Goal: Information Seeking & Learning: Learn about a topic

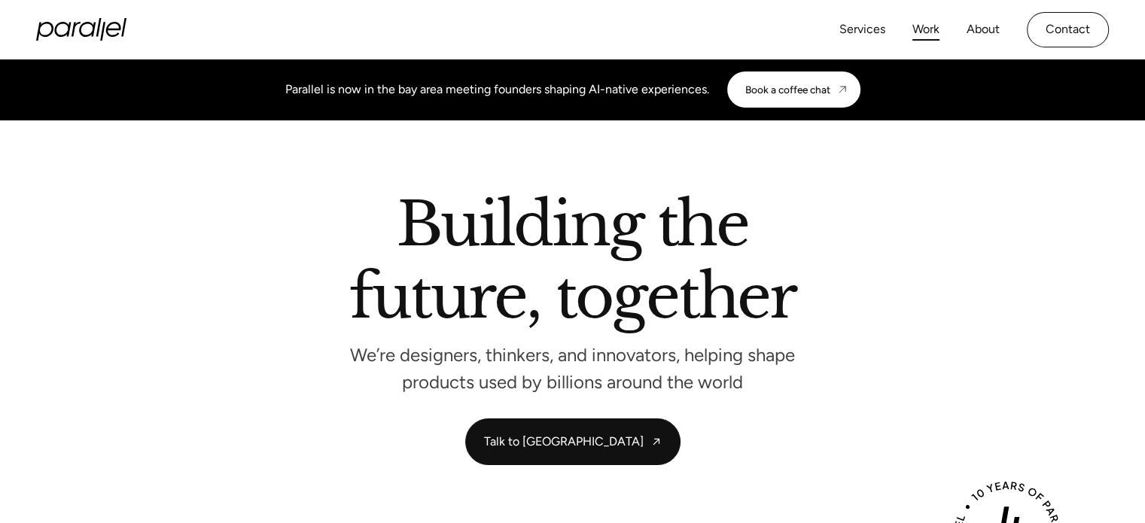
click at [924, 33] on link "Work" at bounding box center [925, 30] width 27 height 22
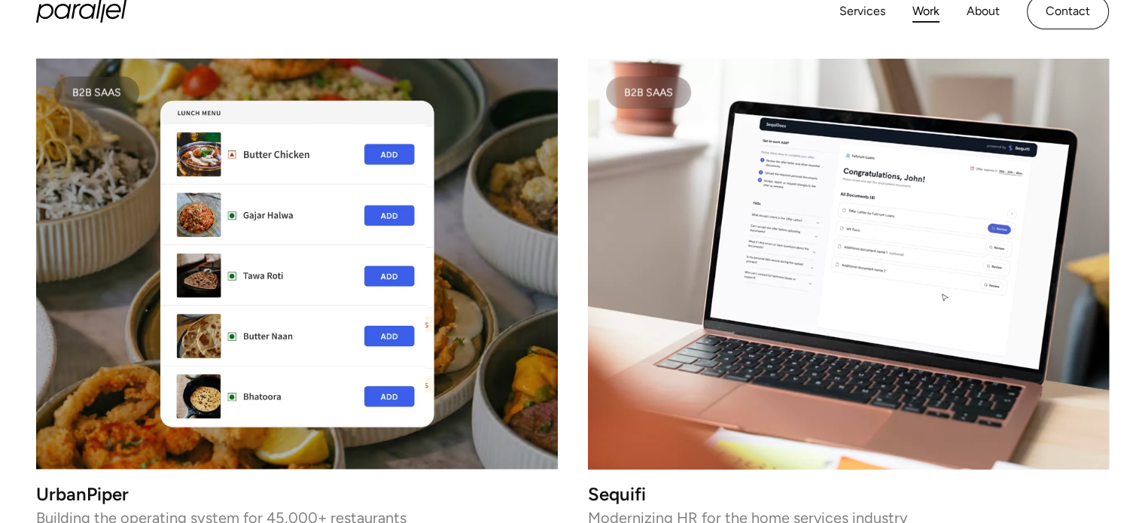
scroll to position [350, 0]
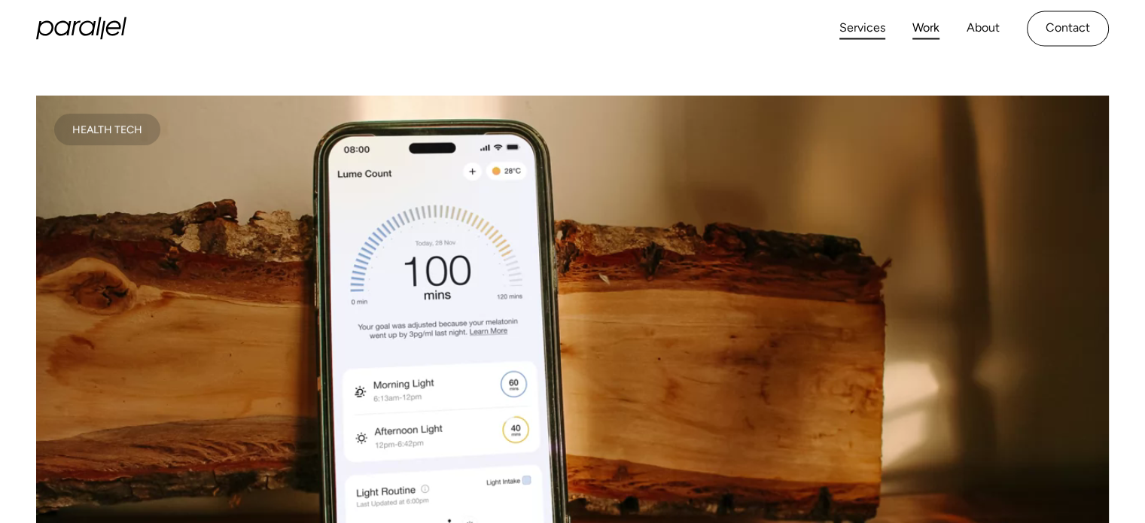
click at [874, 23] on link "Services" at bounding box center [862, 28] width 46 height 22
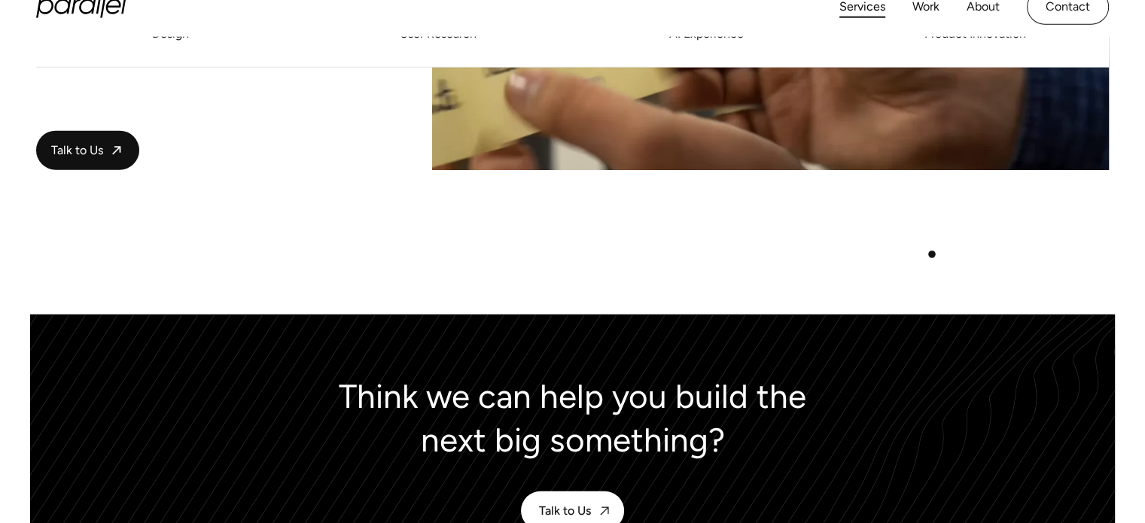
scroll to position [3384, 0]
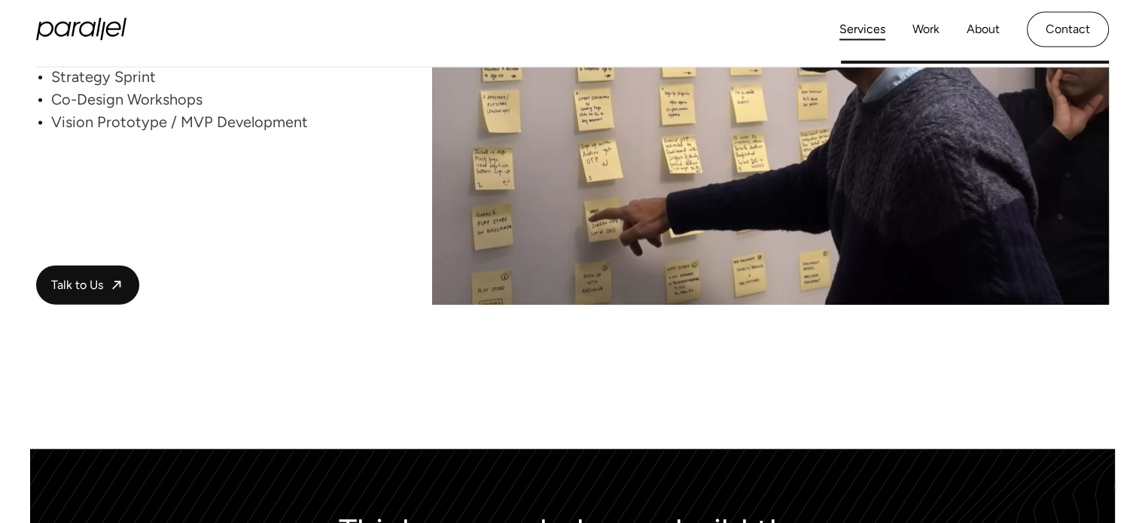
click at [120, 16] on div "Services Work About Careers Contact LinkedIn Twitter (X)" at bounding box center [572, 29] width 1072 height 59
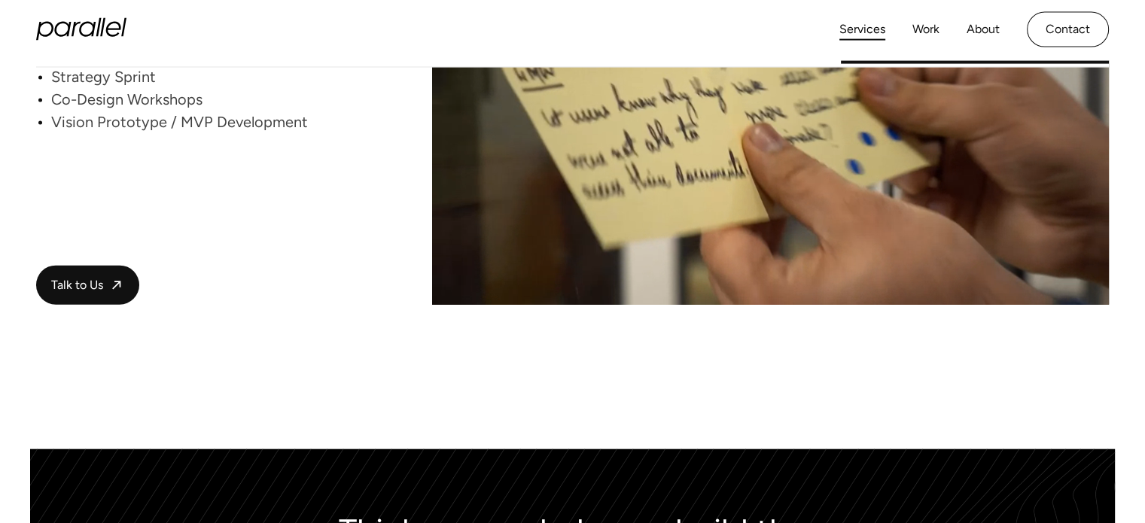
click at [113, 28] on icon "home" at bounding box center [81, 29] width 90 height 23
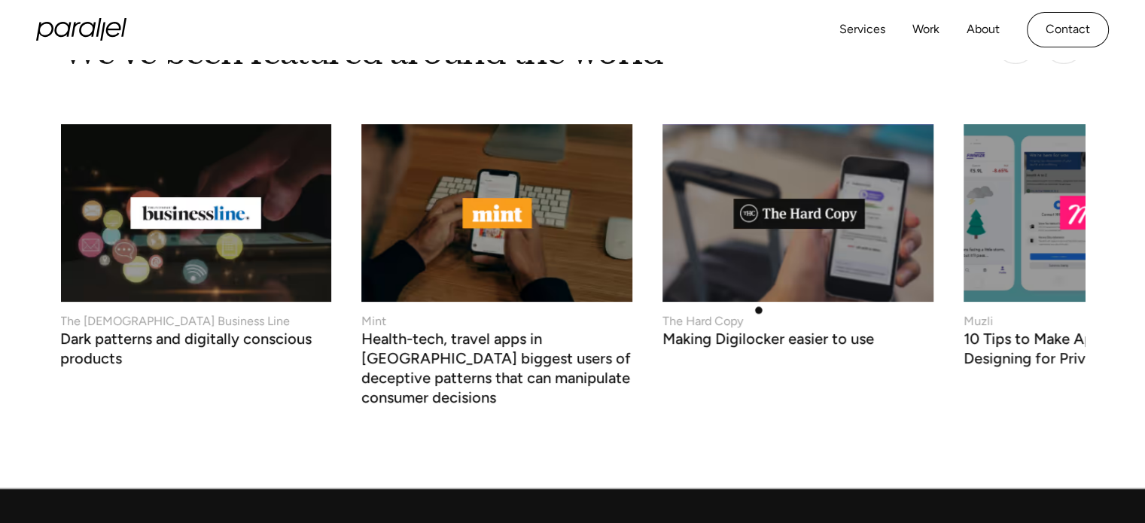
scroll to position [6171, 0]
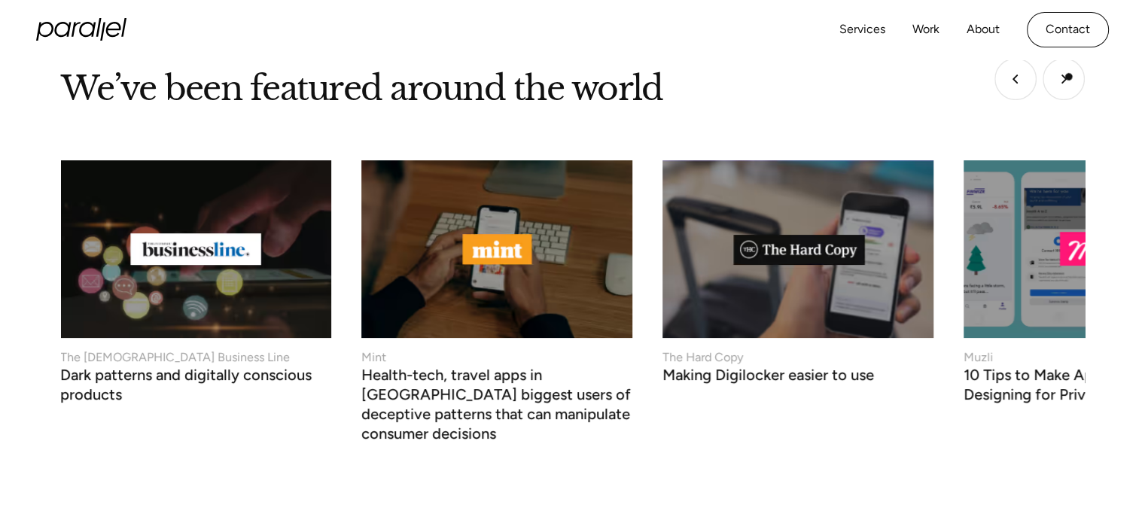
click at [1069, 75] on img "Next slide" at bounding box center [1063, 79] width 42 height 42
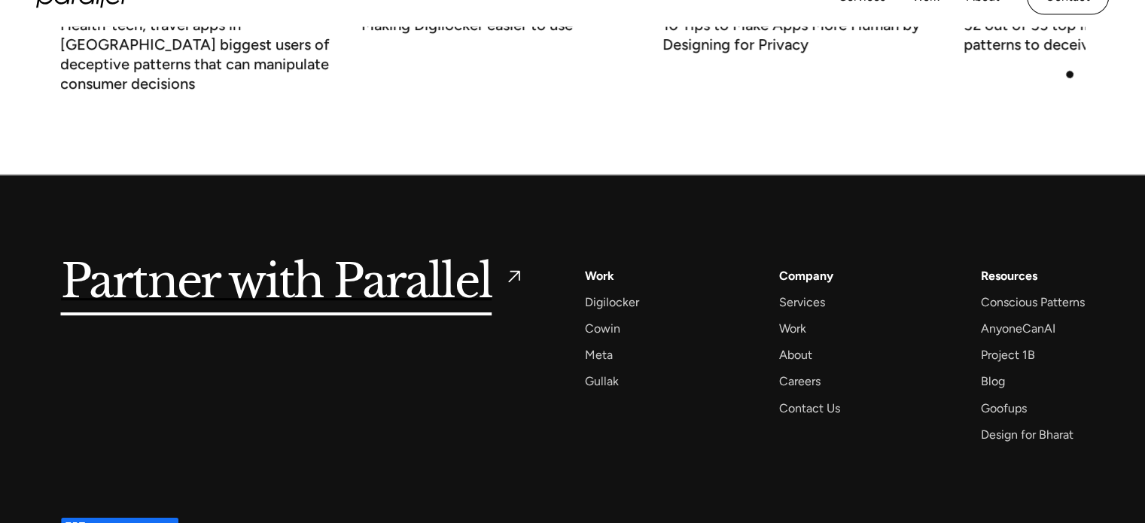
scroll to position [6558, 0]
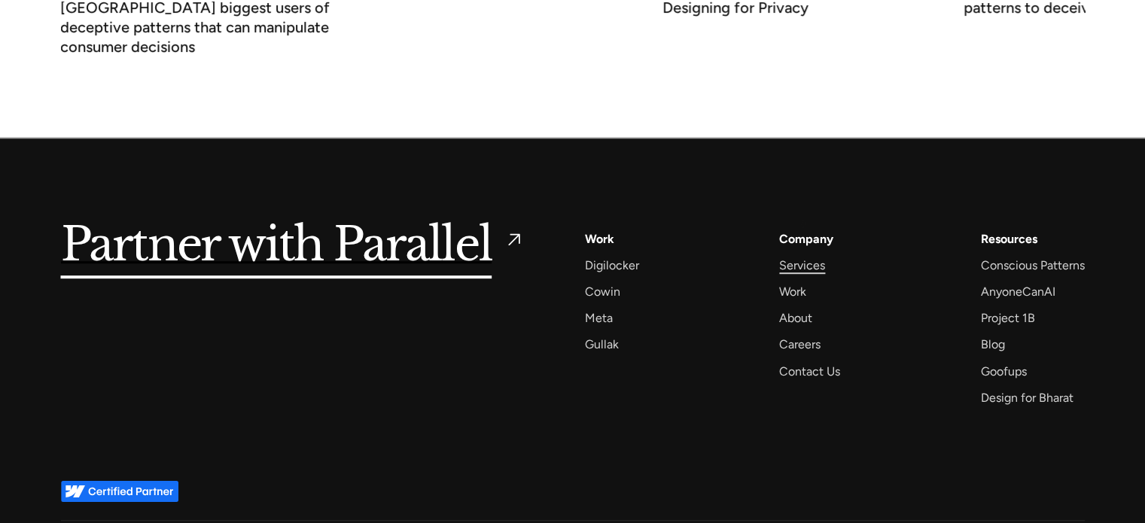
click at [803, 255] on div "Services" at bounding box center [802, 265] width 46 height 20
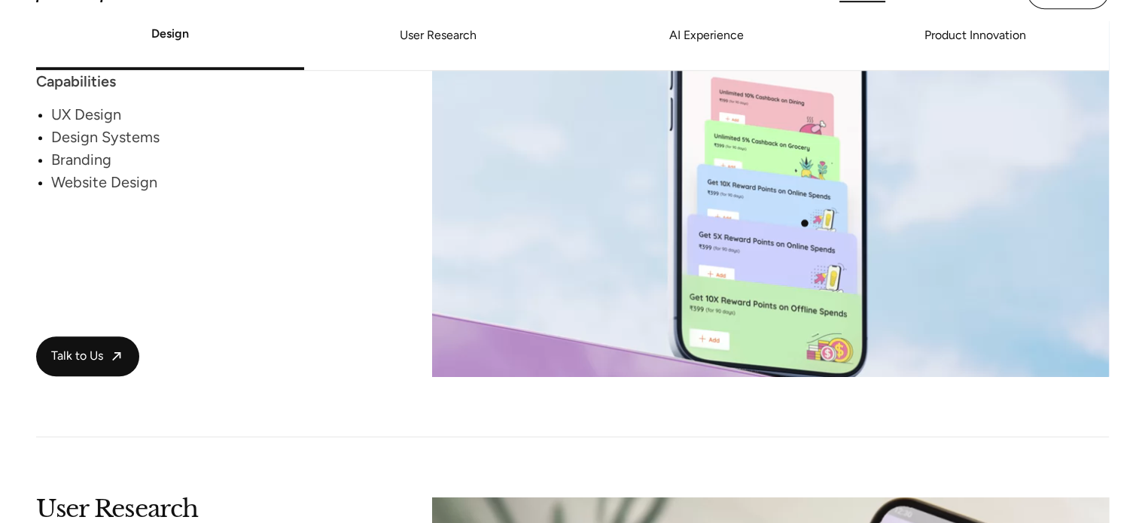
scroll to position [1279, 0]
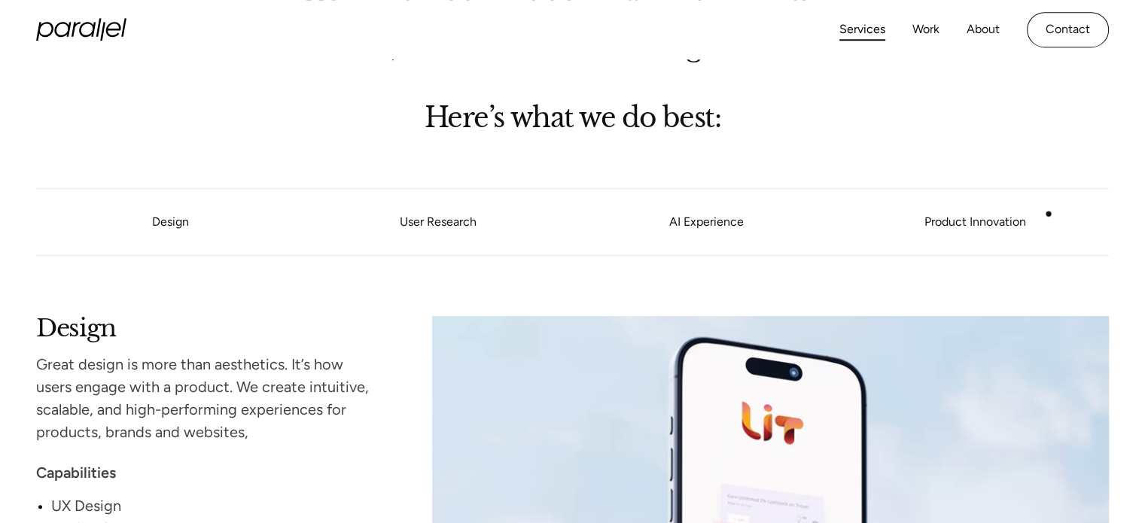
click at [1101, 217] on link "Product Innovation" at bounding box center [975, 221] width 268 height 9
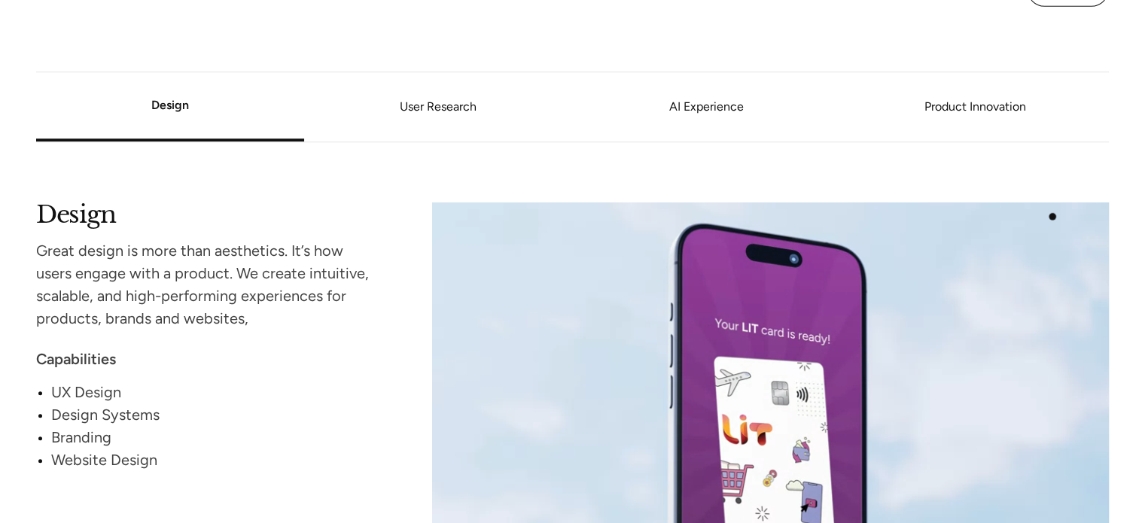
click at [1051, 217] on video at bounding box center [770, 428] width 677 height 452
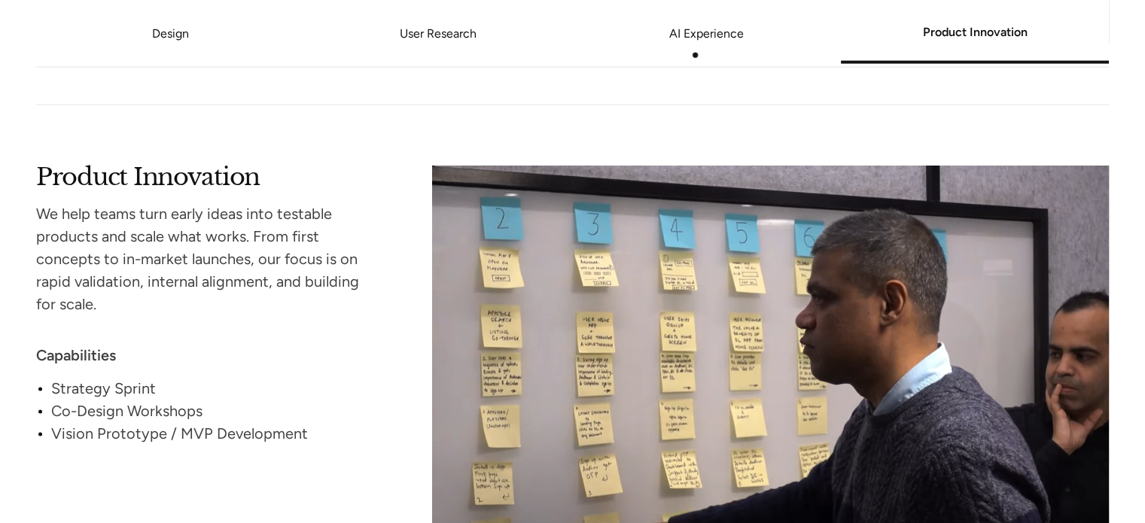
click at [689, 35] on link "AI Experience" at bounding box center [707, 33] width 268 height 9
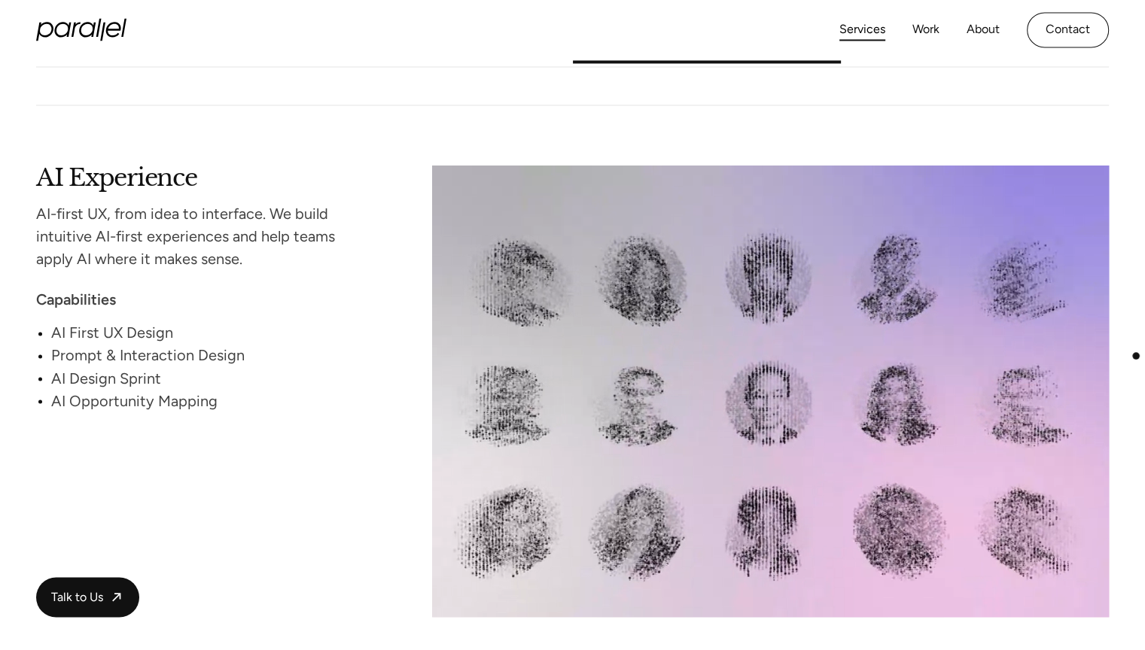
scroll to position [2500, 0]
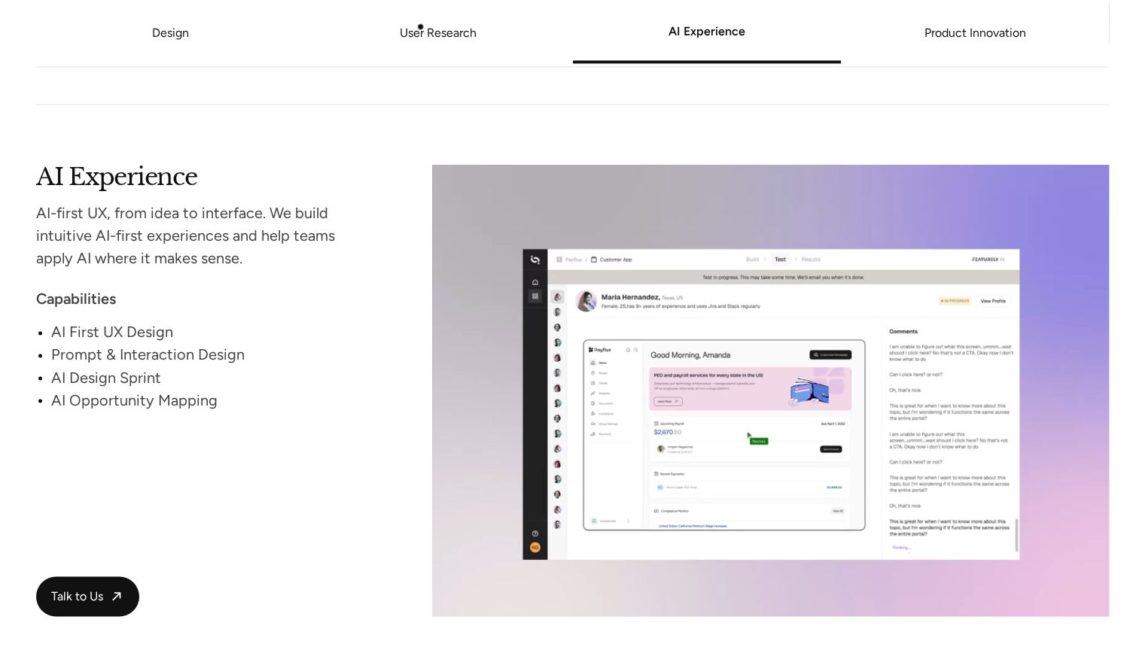
click at [420, 29] on link "User Research" at bounding box center [438, 33] width 268 height 9
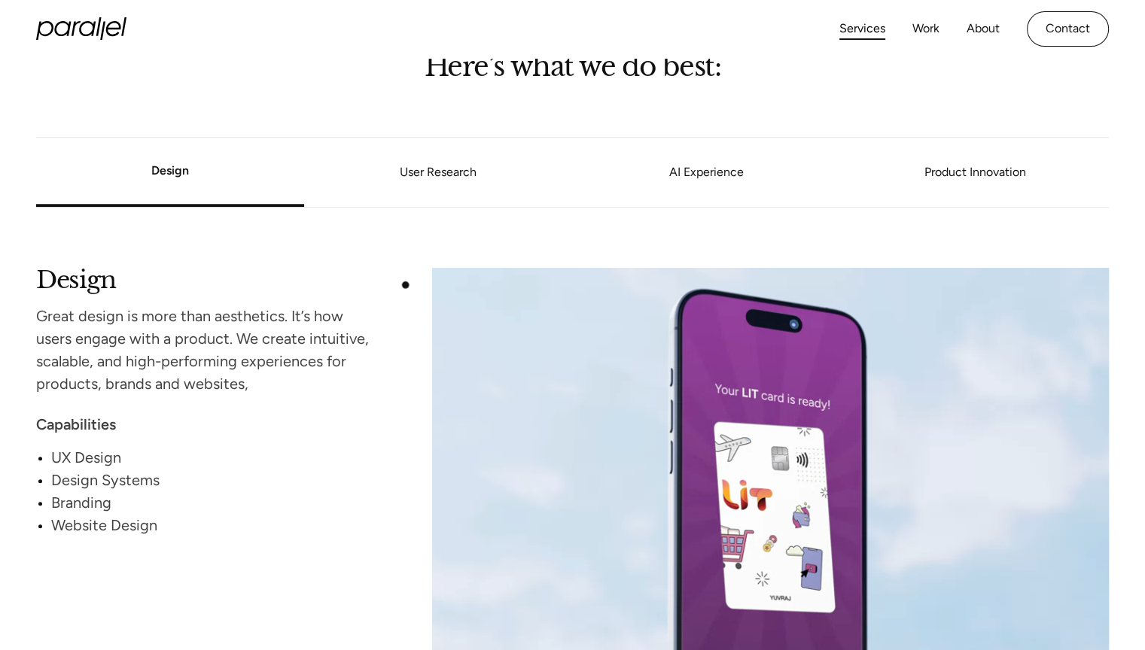
scroll to position [1253, 0]
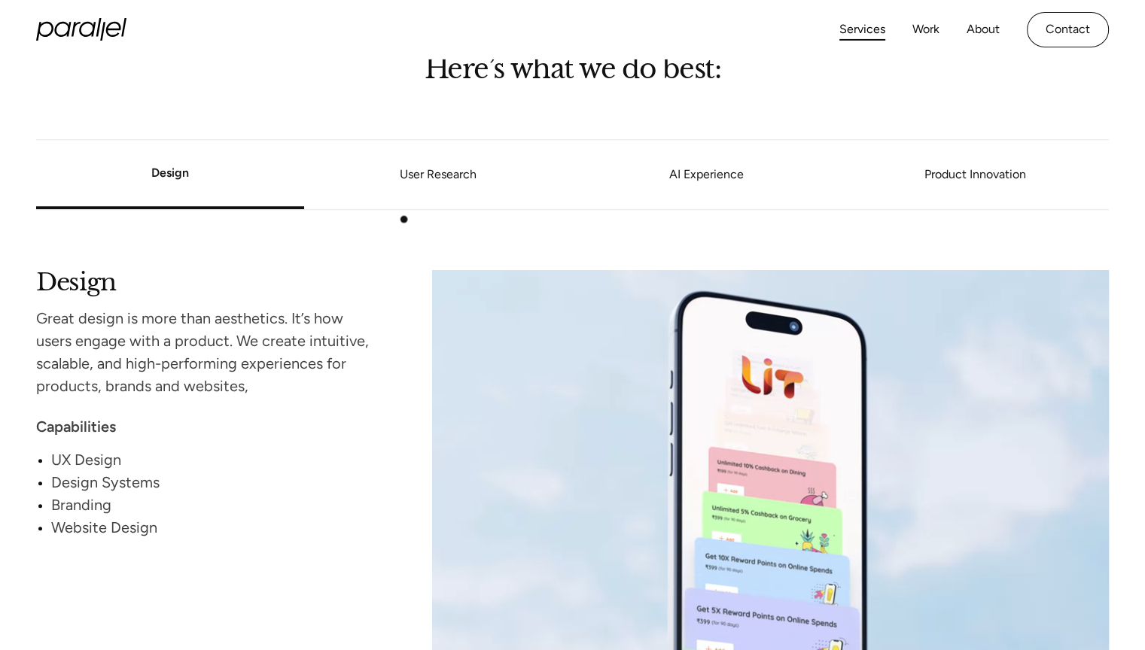
click at [427, 190] on li "User Research" at bounding box center [438, 174] width 268 height 57
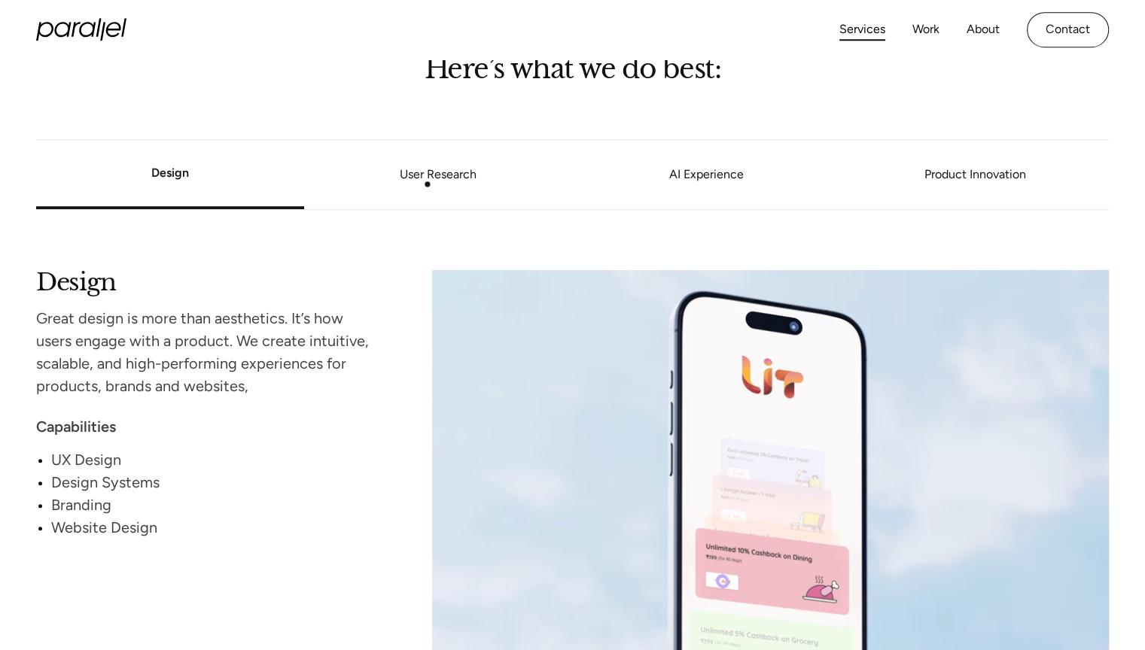
click at [431, 157] on li "User Research" at bounding box center [438, 174] width 268 height 57
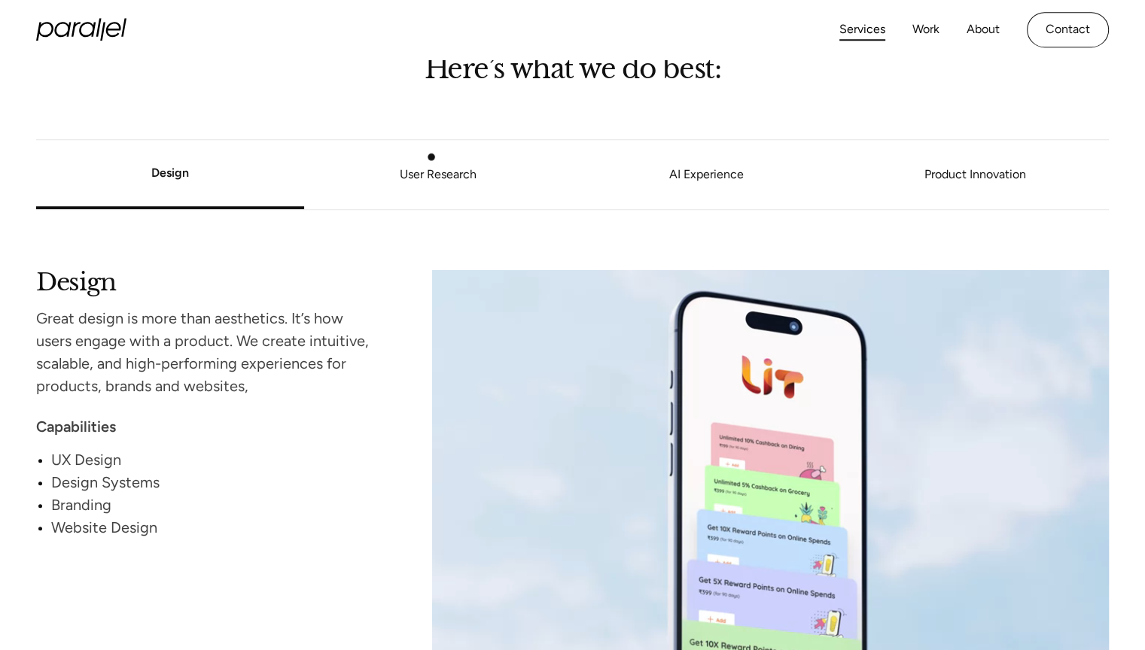
click at [432, 170] on link "User Research" at bounding box center [438, 174] width 268 height 9
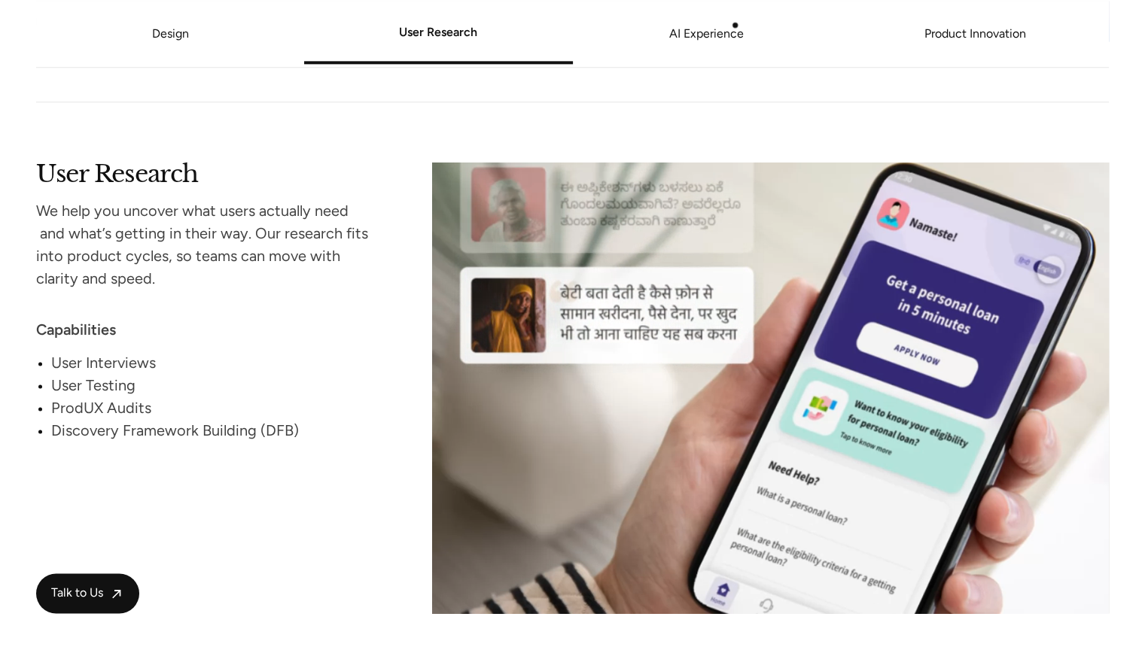
click at [734, 29] on link "AI Experience" at bounding box center [707, 33] width 268 height 9
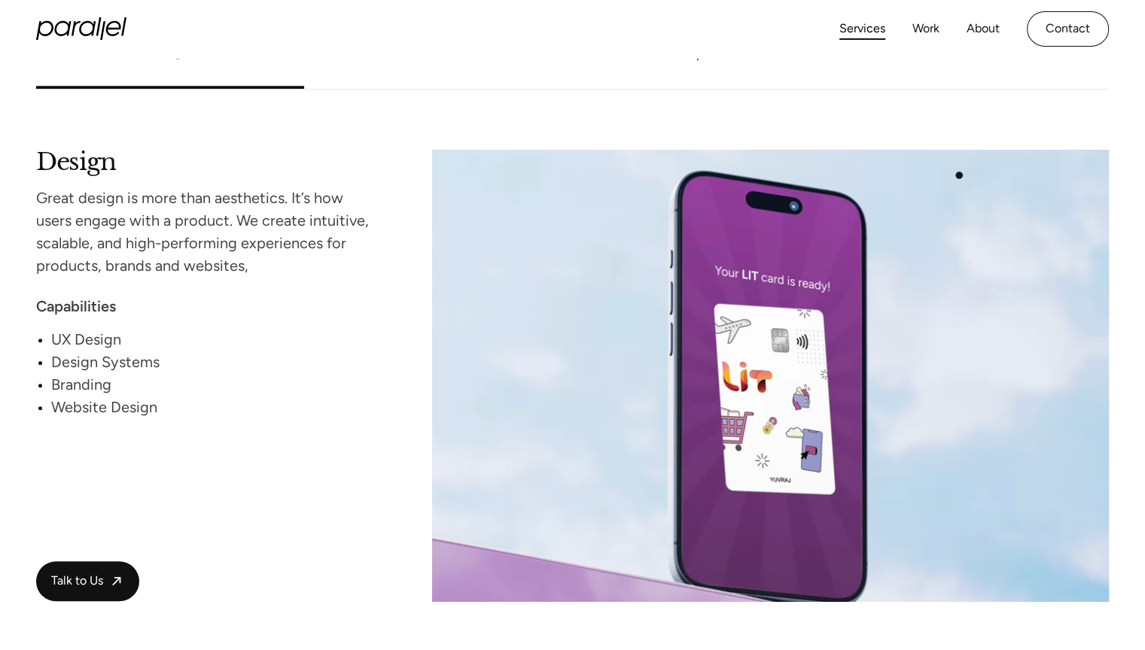
scroll to position [922, 0]
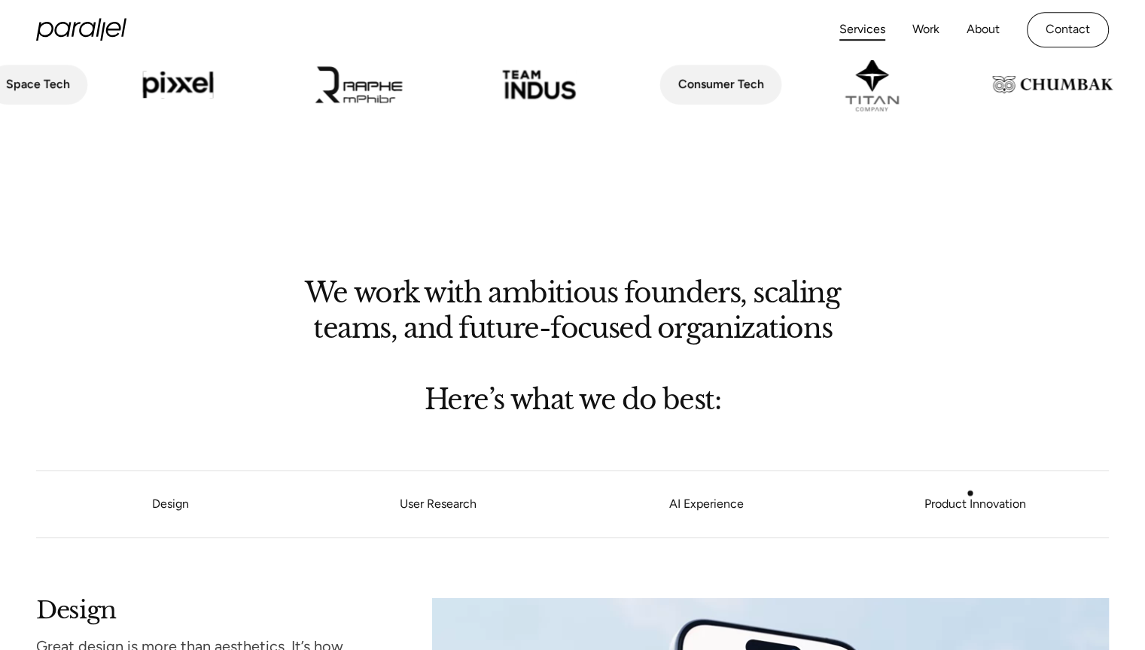
click at [970, 500] on link "Product Innovation" at bounding box center [975, 504] width 268 height 9
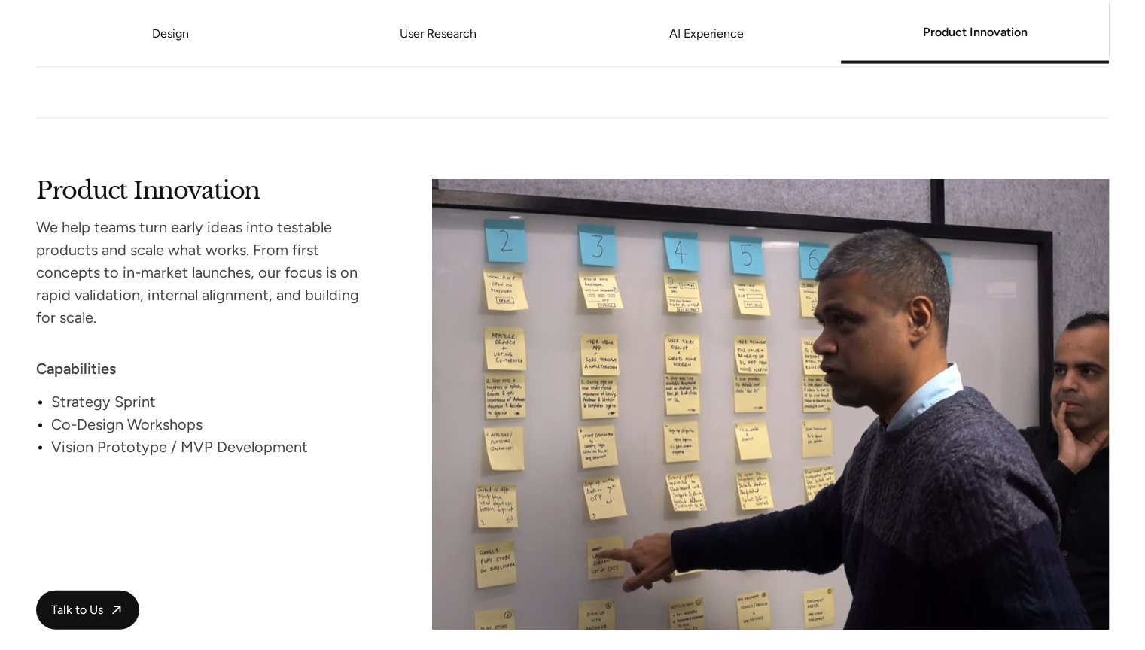
scroll to position [3072, 0]
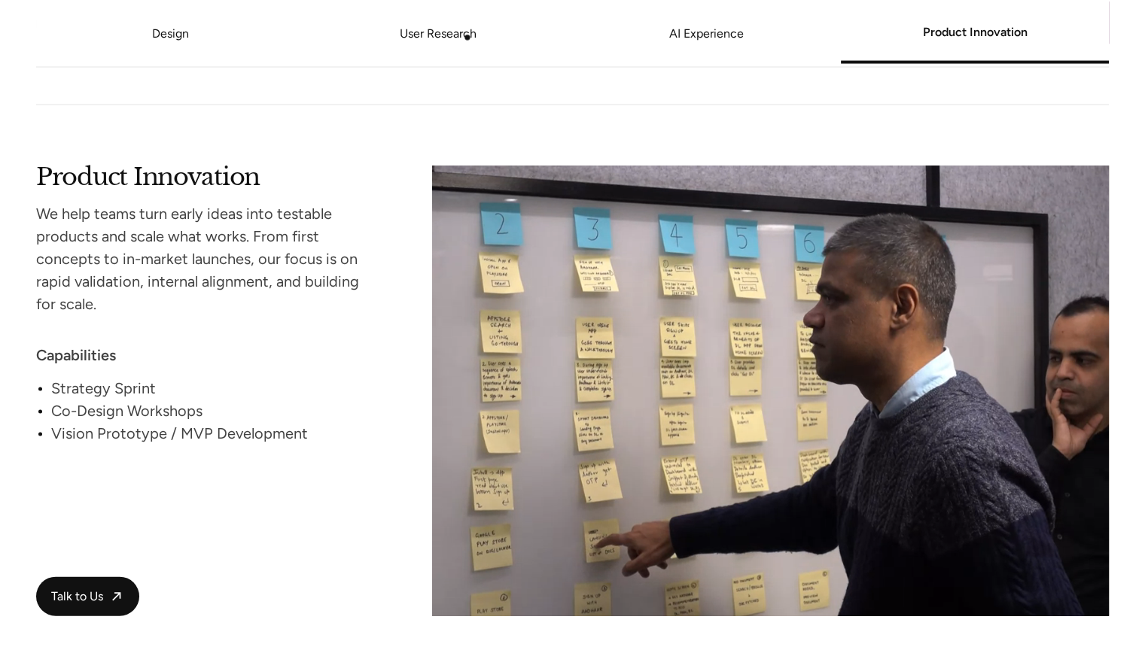
click at [464, 35] on link "User Research" at bounding box center [438, 33] width 268 height 9
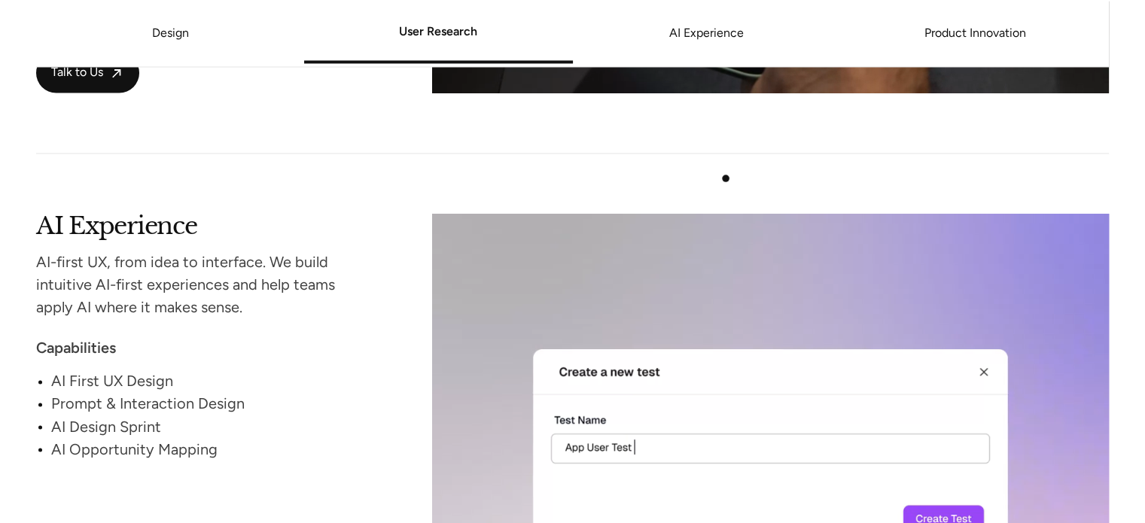
scroll to position [2455, 0]
